Goal: Transaction & Acquisition: Purchase product/service

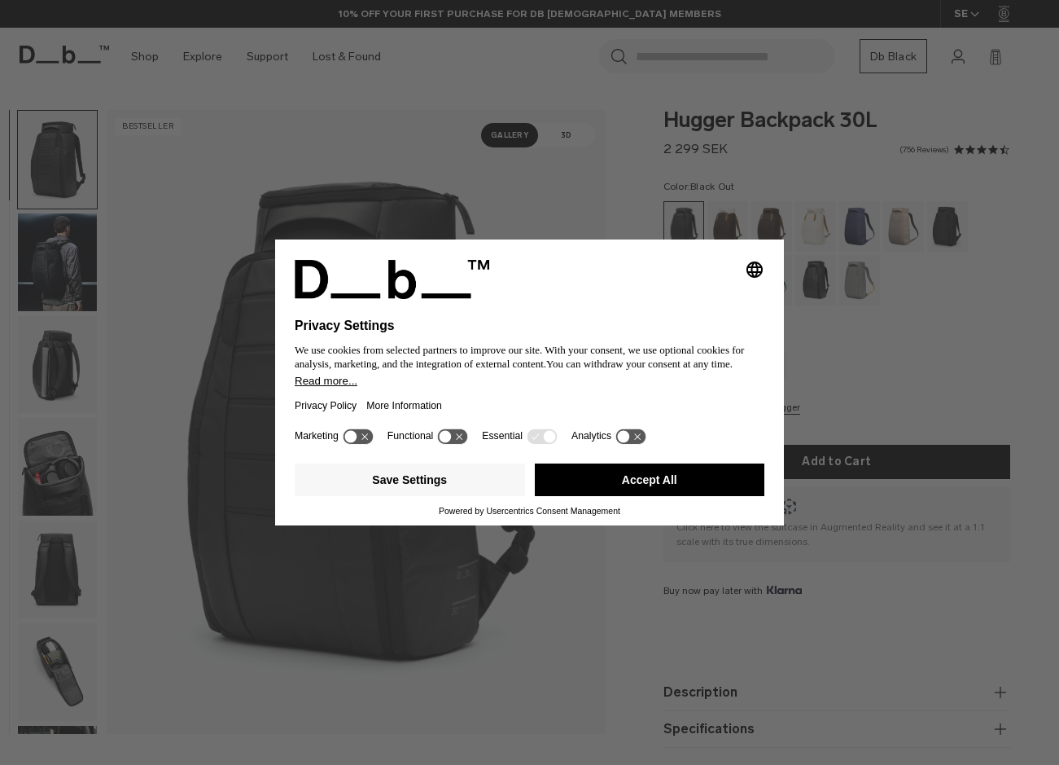
click at [696, 468] on button "Accept All" at bounding box center [650, 479] width 230 height 33
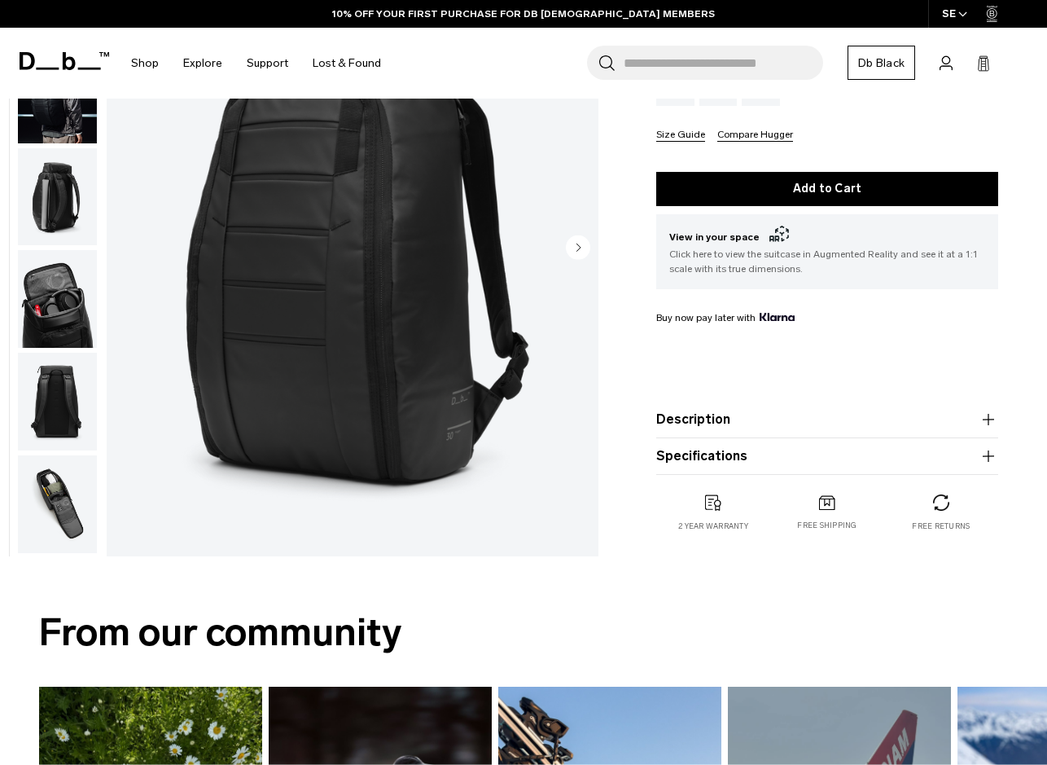
scroll to position [163, 0]
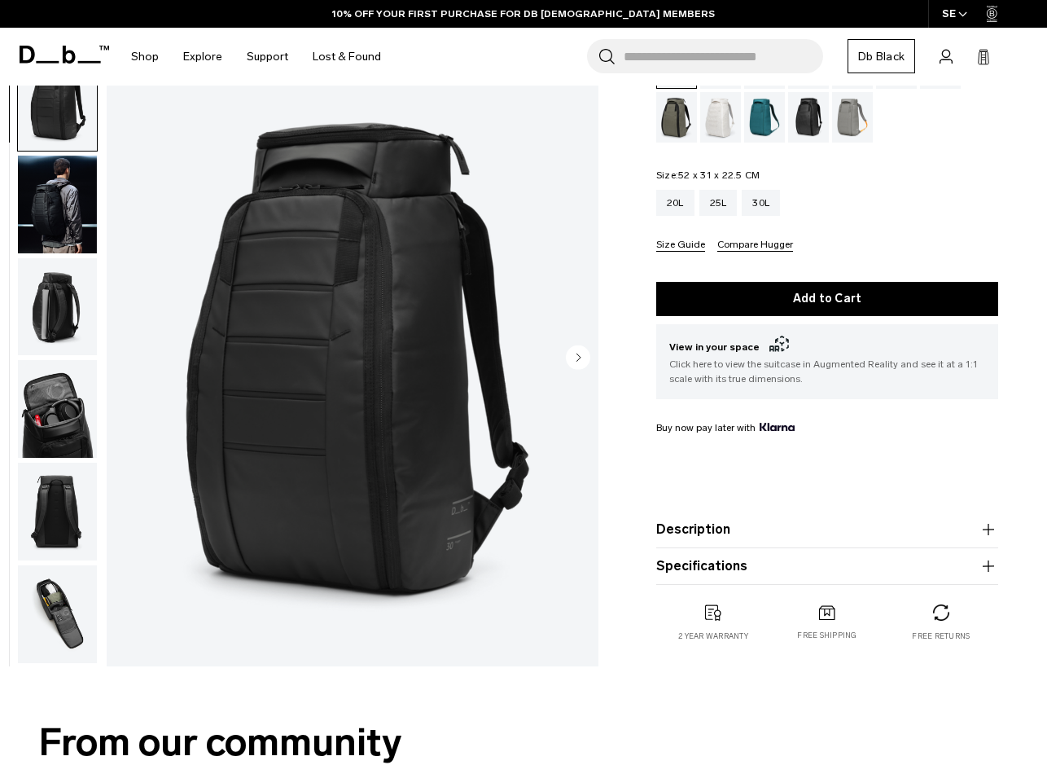
click at [660, 243] on button "Size Guide" at bounding box center [680, 245] width 49 height 12
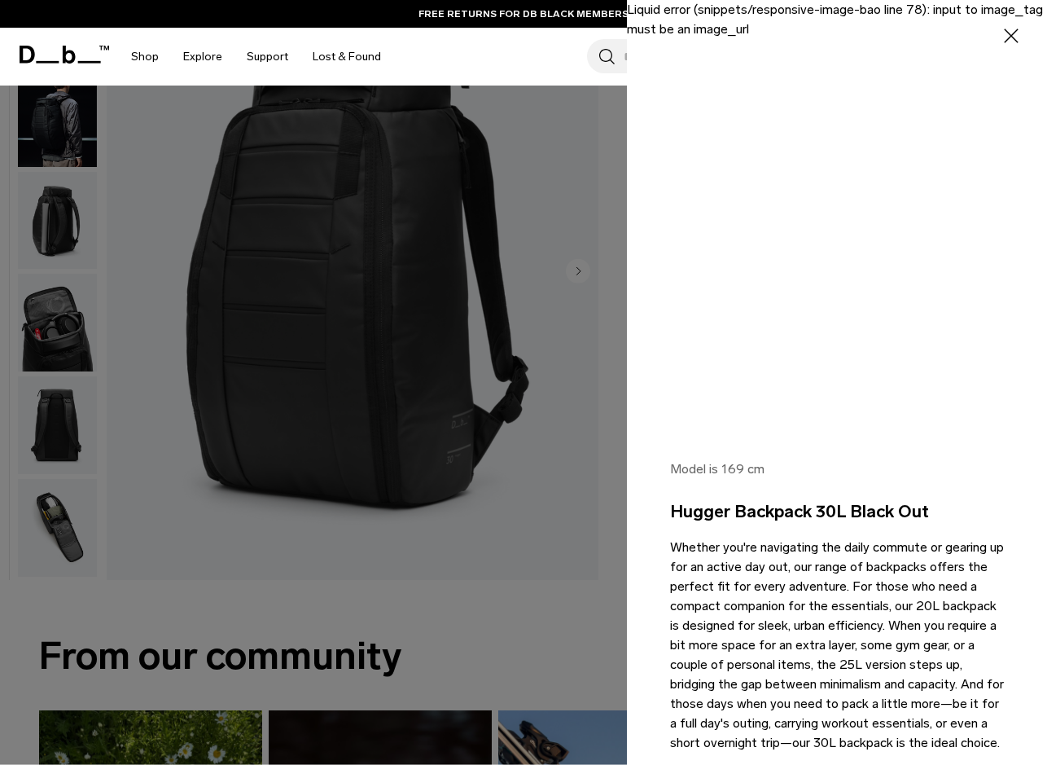
scroll to position [0, 0]
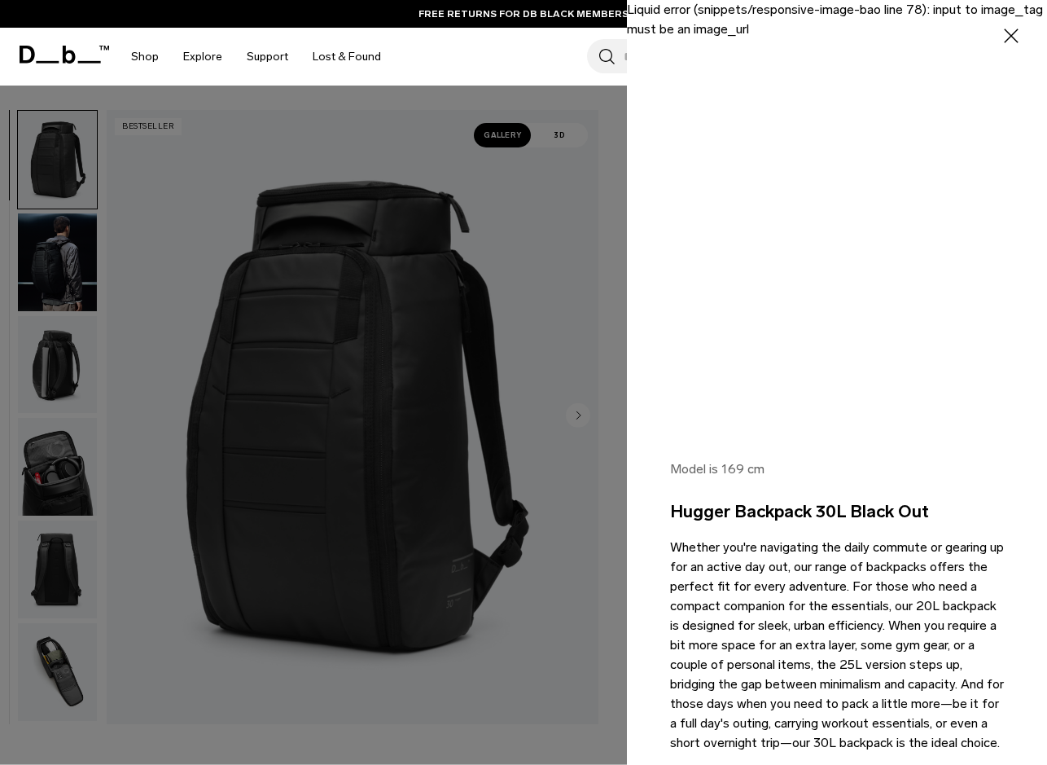
click at [1004, 30] on icon "button" at bounding box center [1011, 35] width 15 height 15
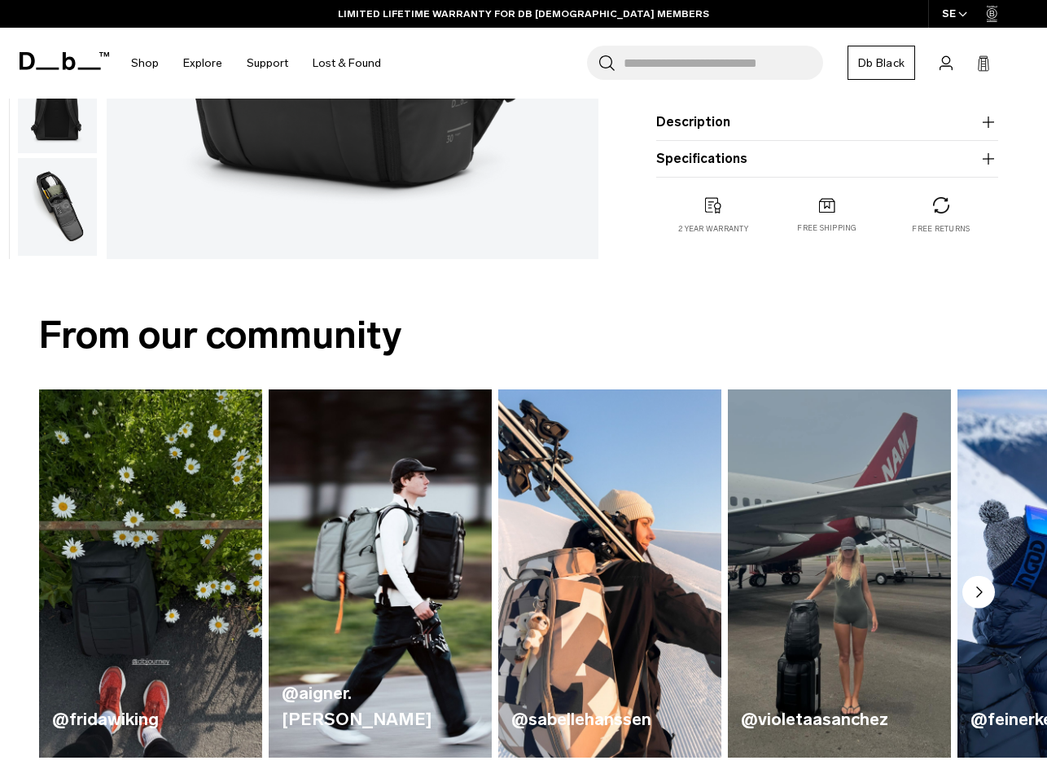
scroll to position [81, 0]
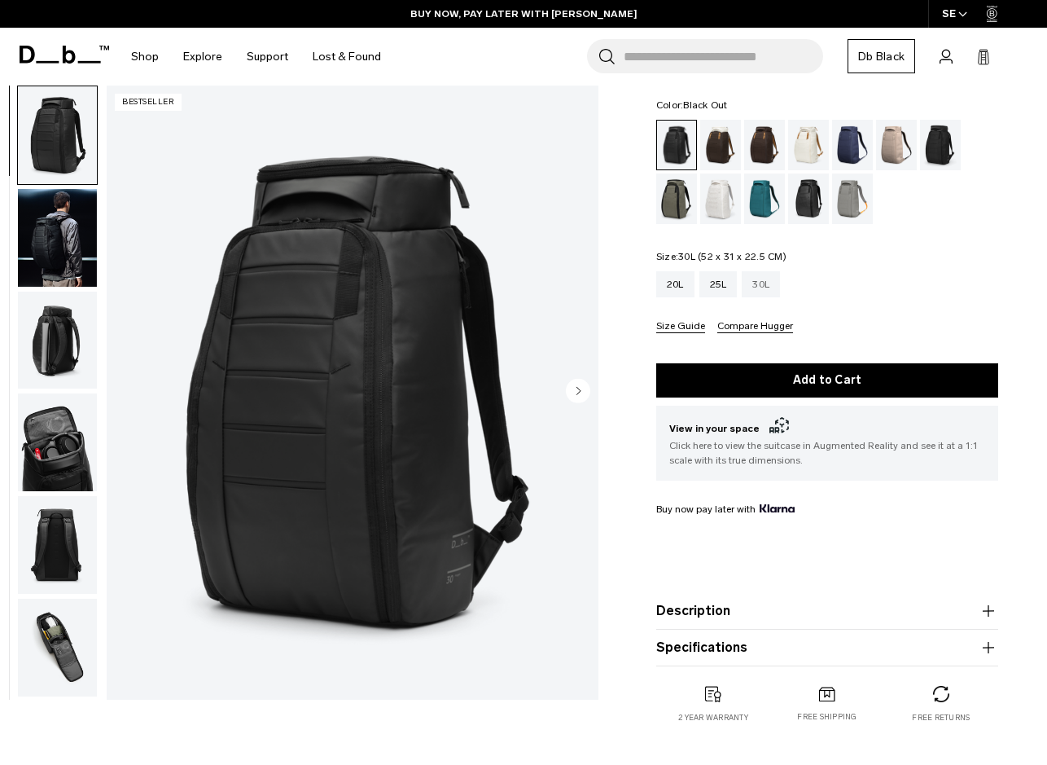
click at [766, 280] on div "30L" at bounding box center [761, 284] width 38 height 26
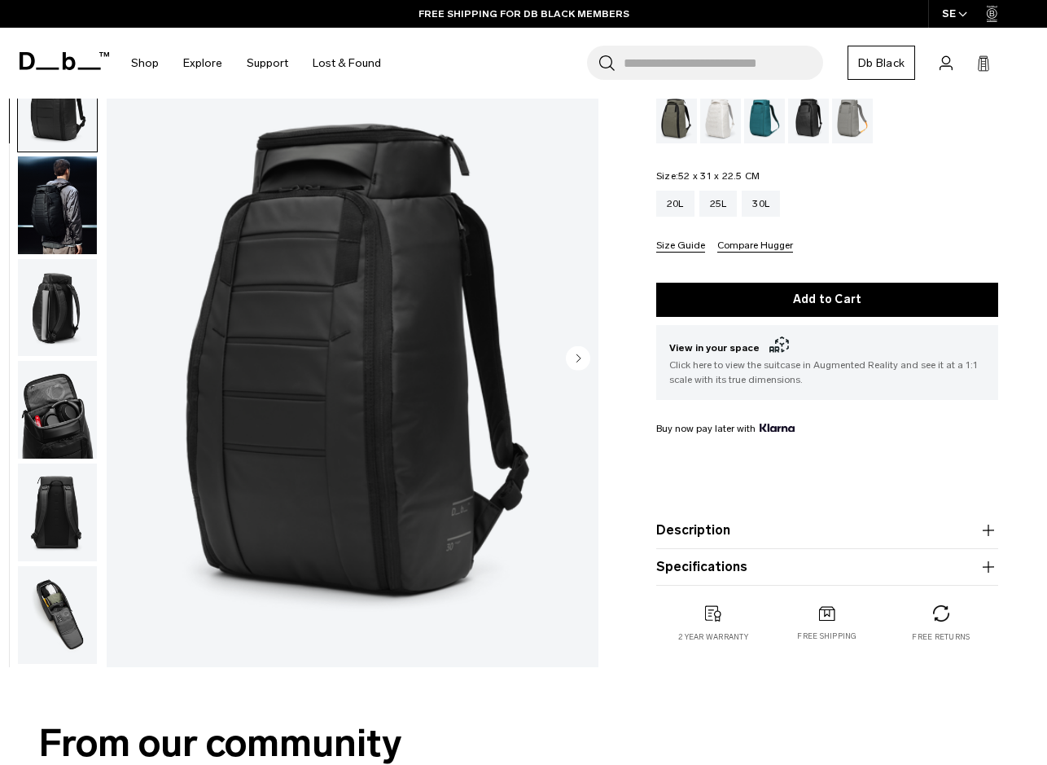
scroll to position [163, 0]
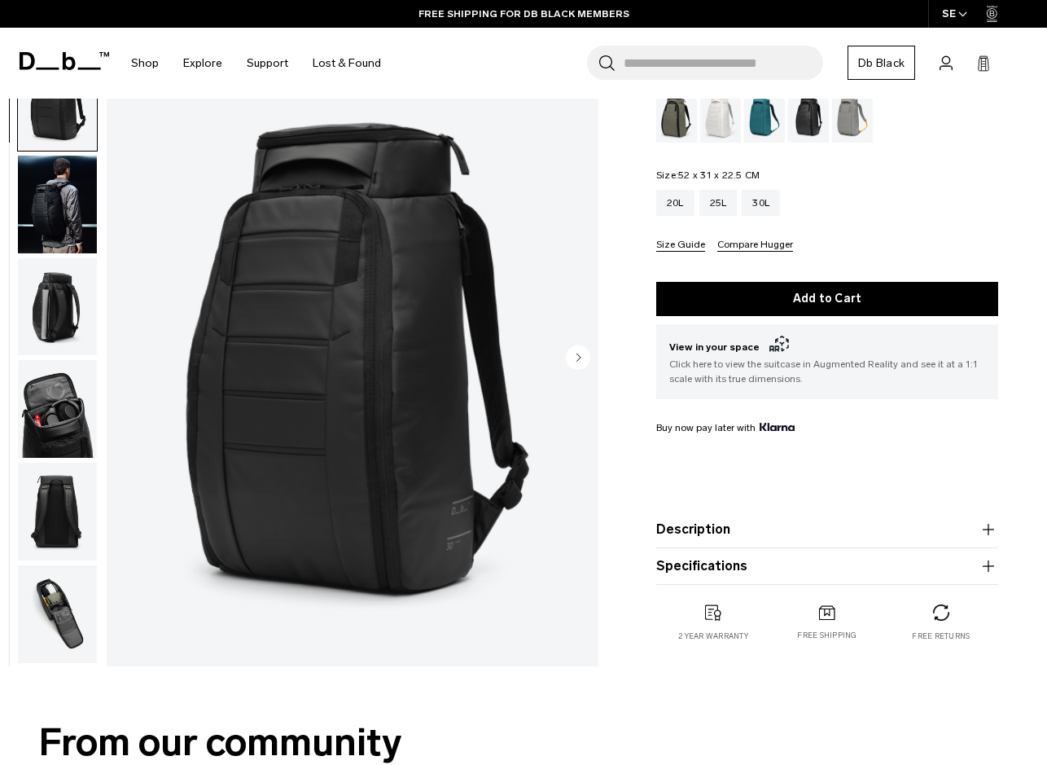
click at [991, 559] on icon "button" at bounding box center [989, 566] width 20 height 20
